Goal: Task Accomplishment & Management: Use online tool/utility

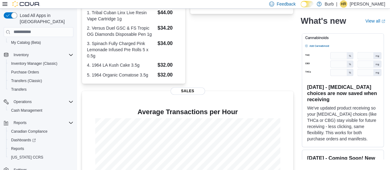
scroll to position [46, 0]
click at [20, 146] on span "Reports" at bounding box center [17, 148] width 13 height 5
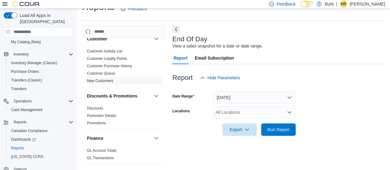
scroll to position [70, 0]
click at [286, 109] on div "All Locations" at bounding box center [254, 112] width 83 height 12
click at [289, 111] on icon "Open list of options" at bounding box center [289, 112] width 5 height 5
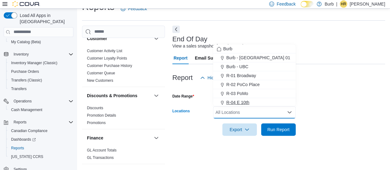
click at [241, 103] on span "R-04 E 10th" at bounding box center [237, 102] width 23 height 6
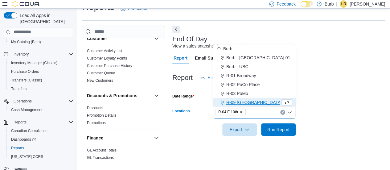
scroll to position [1, 0]
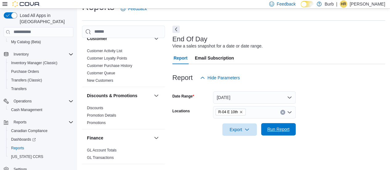
click at [275, 126] on span "Run Report" at bounding box center [278, 129] width 27 height 12
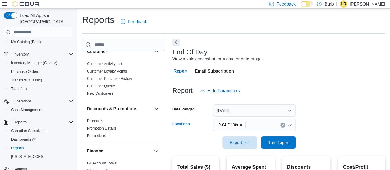
click at [281, 126] on button "Clear input" at bounding box center [282, 125] width 5 height 5
click at [281, 126] on div "R-04 E 10th" at bounding box center [254, 125] width 83 height 12
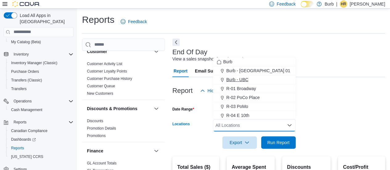
click at [239, 80] on span "Burb - UBC" at bounding box center [237, 80] width 22 height 6
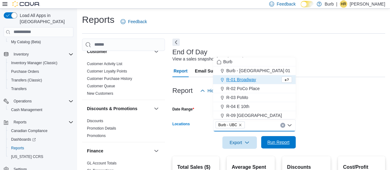
click at [274, 143] on span "Run Report" at bounding box center [278, 142] width 22 height 6
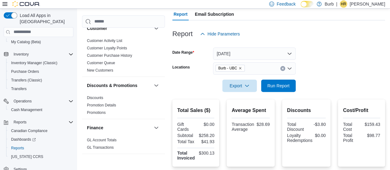
scroll to position [57, 0]
